Goal: Task Accomplishment & Management: Manage account settings

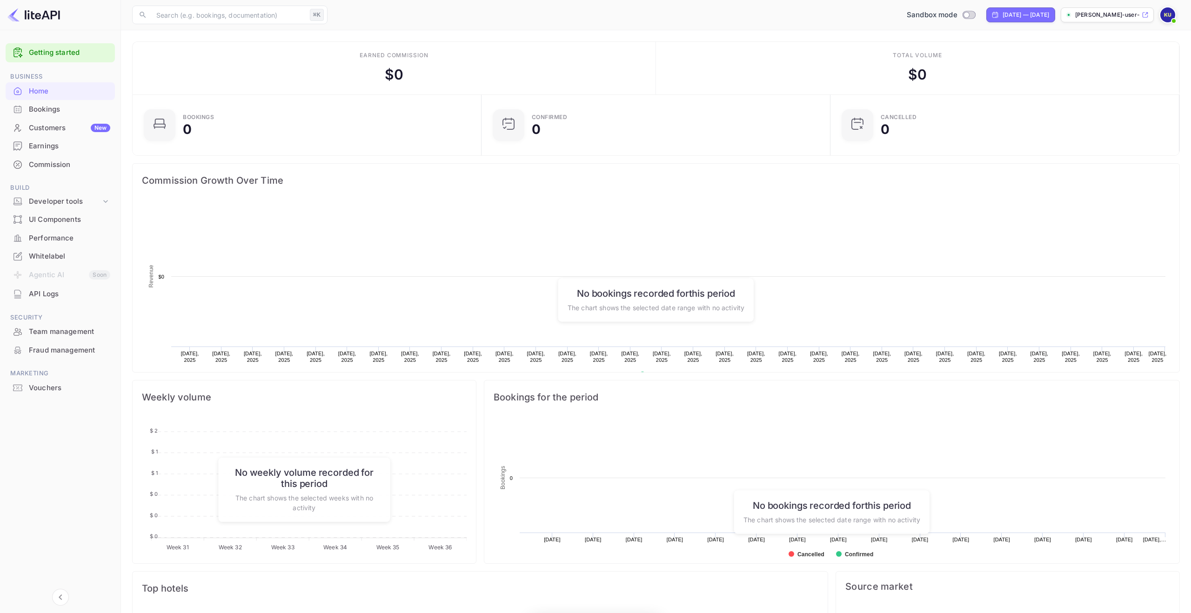
scroll to position [151, 343]
click at [87, 257] on div "Whitelabel" at bounding box center [69, 256] width 81 height 11
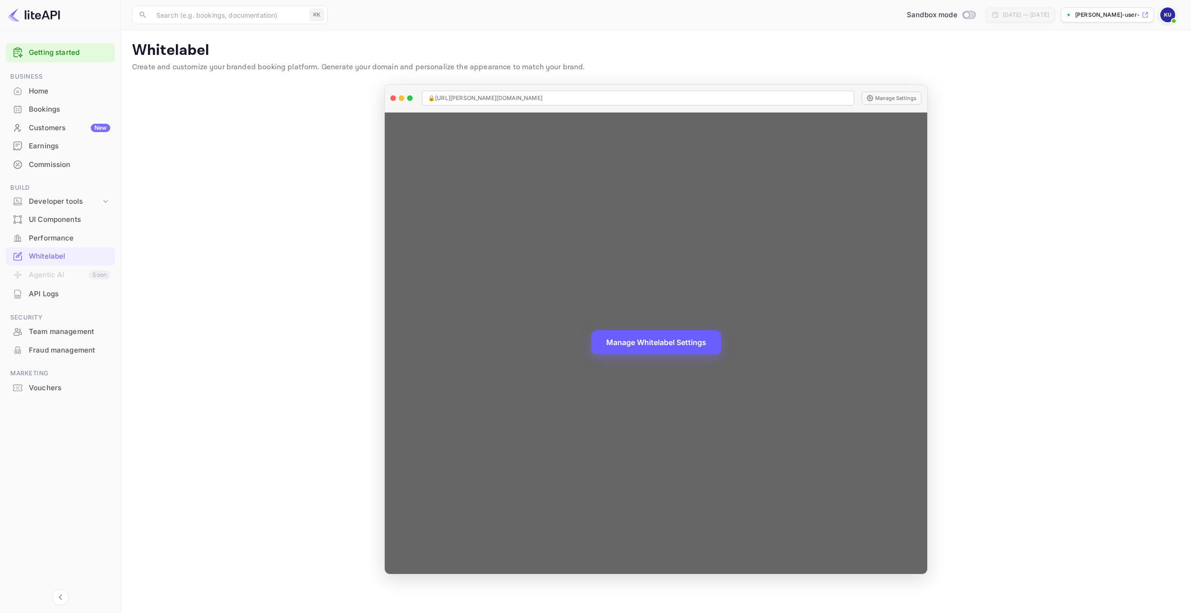
click at [669, 347] on button "Manage Whitelabel Settings" at bounding box center [656, 342] width 130 height 24
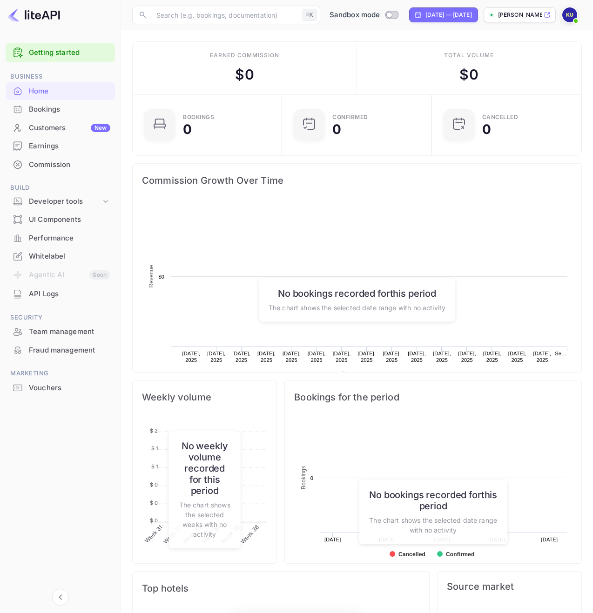
scroll to position [151, 144]
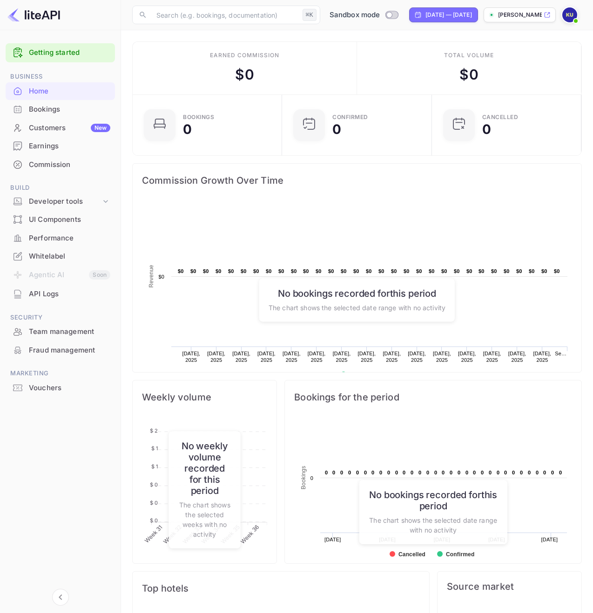
click at [570, 13] on img at bounding box center [569, 14] width 15 height 15
click at [518, 73] on div "Settings" at bounding box center [524, 84] width 107 height 22
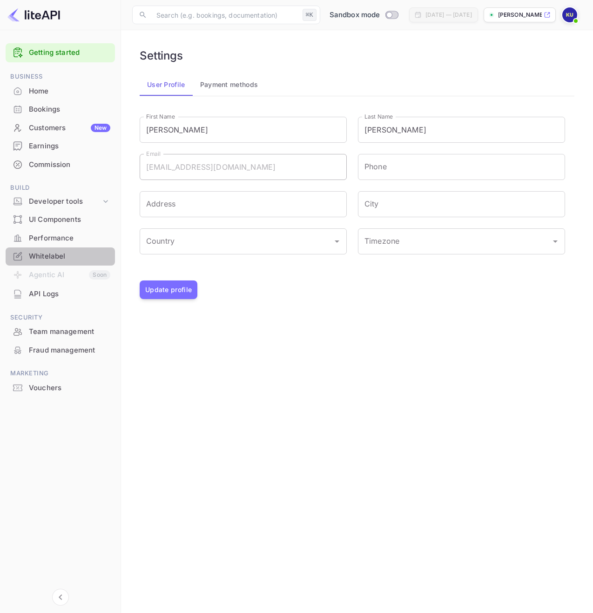
click at [56, 247] on div "Whitelabel" at bounding box center [60, 256] width 109 height 18
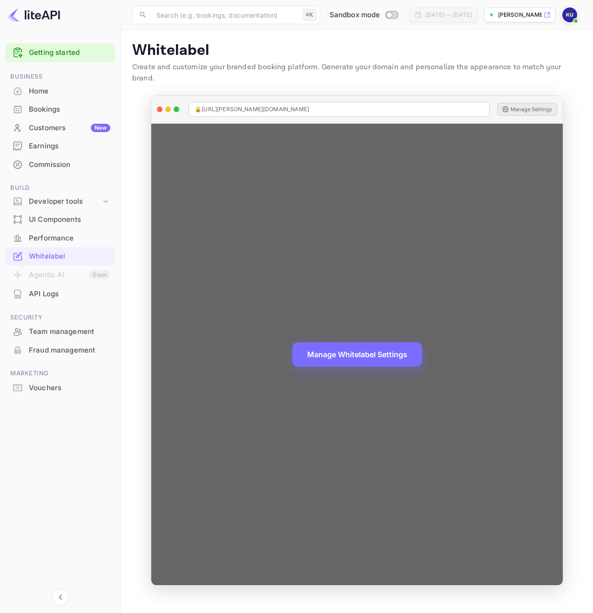
click at [523, 103] on button "Manage Settings" at bounding box center [527, 109] width 60 height 13
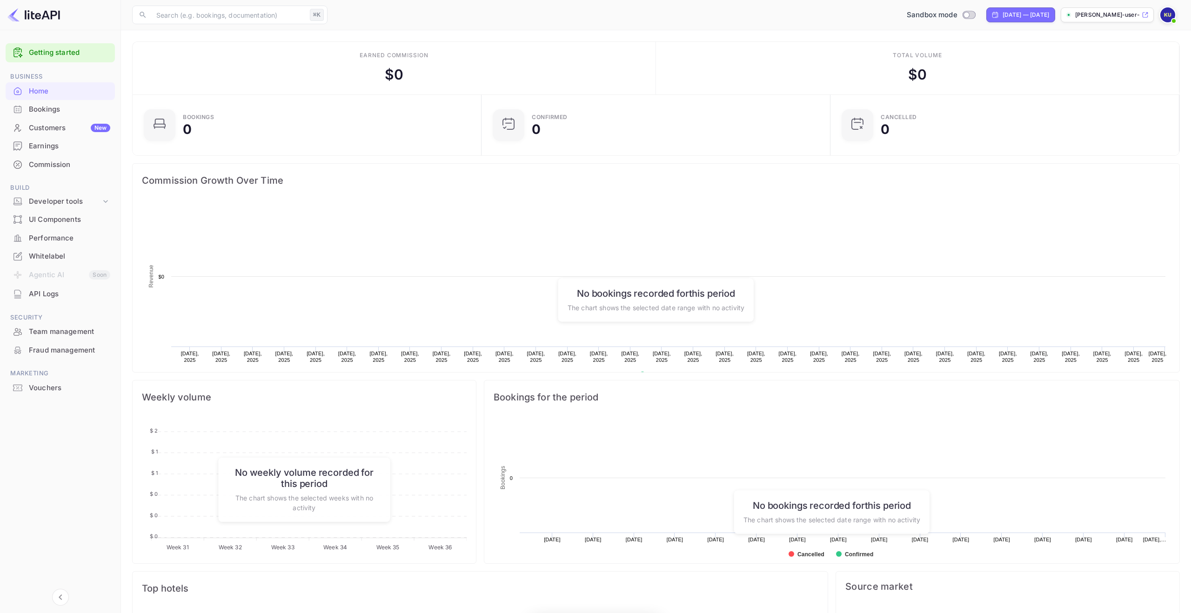
scroll to position [151, 343]
click at [64, 251] on div "Whitelabel" at bounding box center [69, 256] width 81 height 11
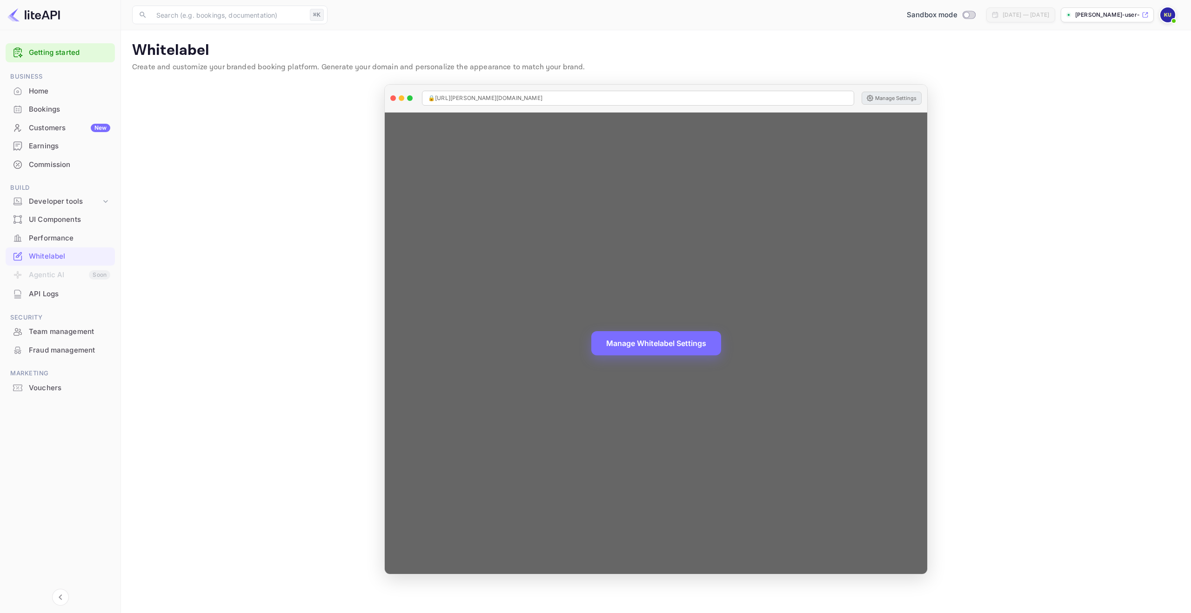
click at [896, 102] on button "Manage Settings" at bounding box center [892, 98] width 60 height 13
